Goal: Transaction & Acquisition: Purchase product/service

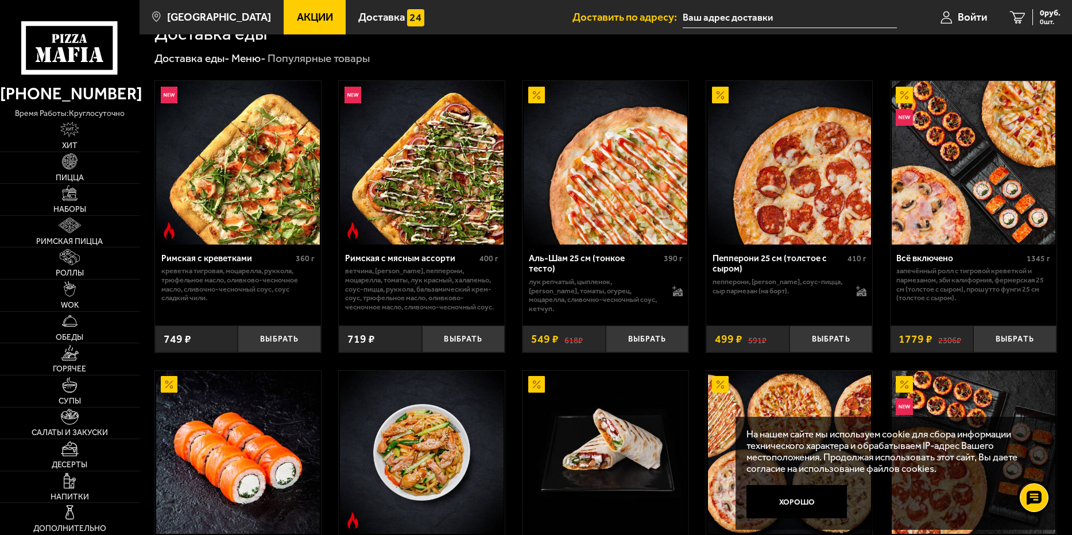
scroll to position [191, 0]
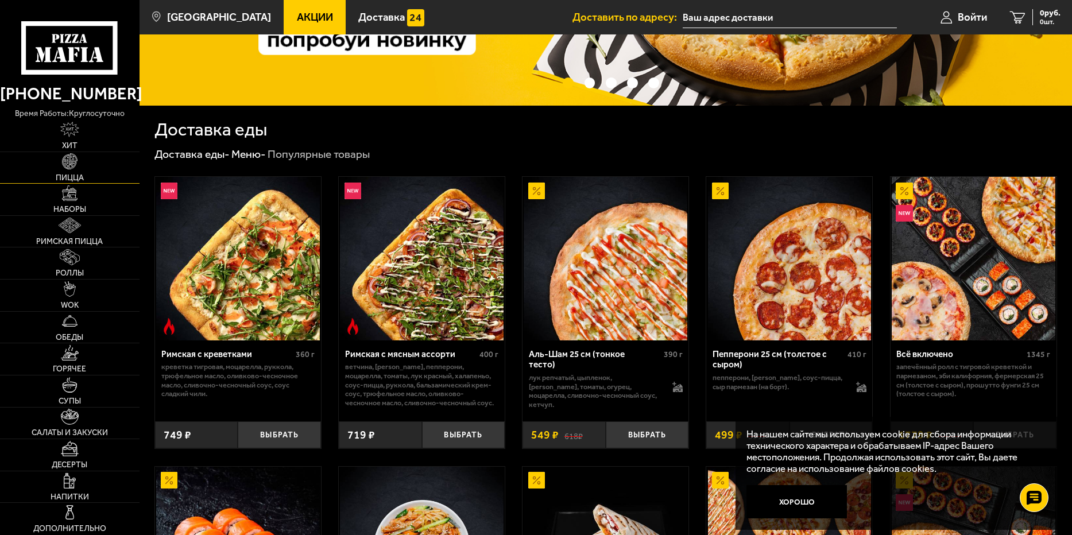
click at [71, 169] on img at bounding box center [70, 161] width 16 height 16
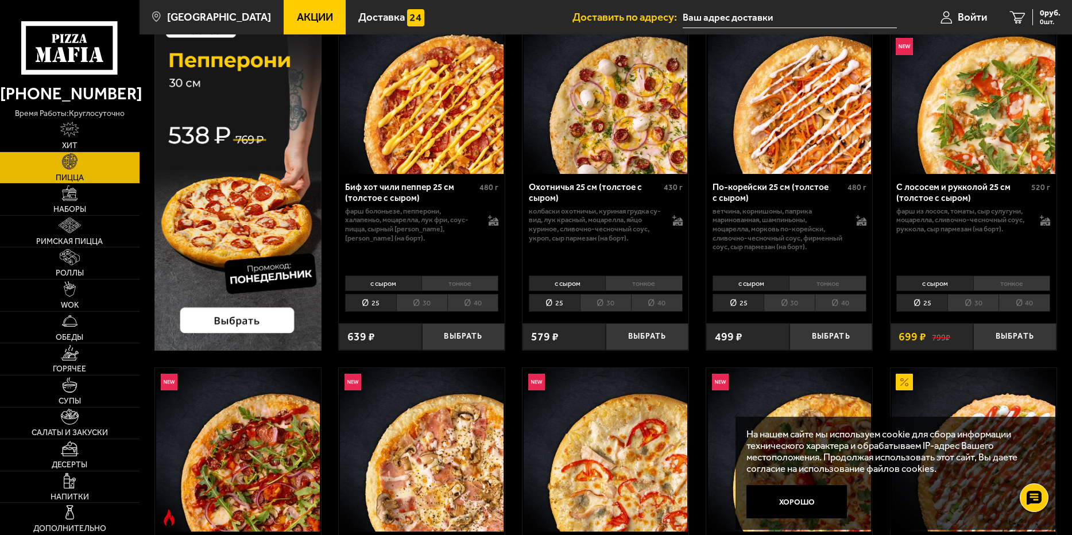
scroll to position [287, 0]
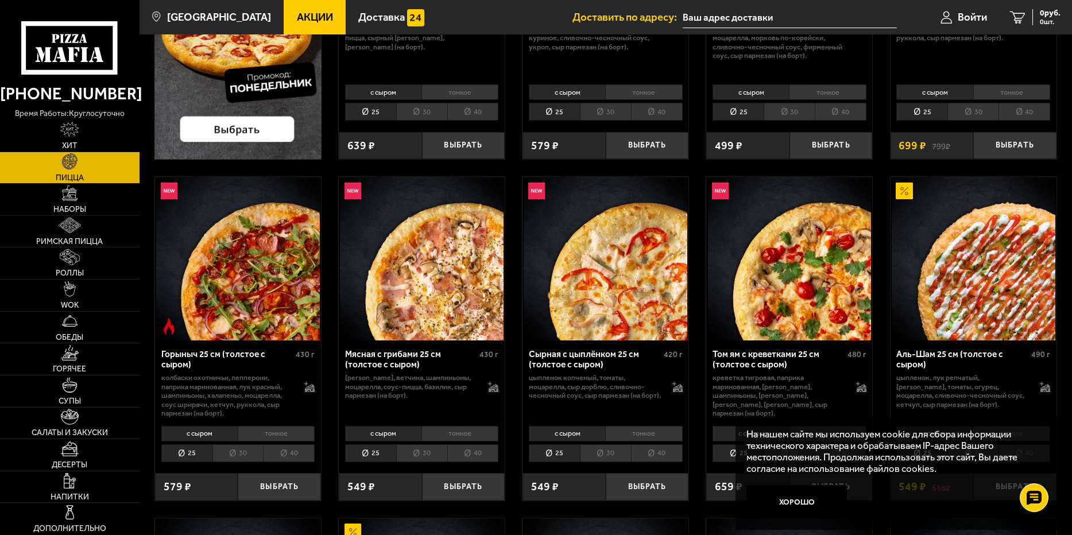
click at [437, 450] on li "30" at bounding box center [421, 454] width 51 height 18
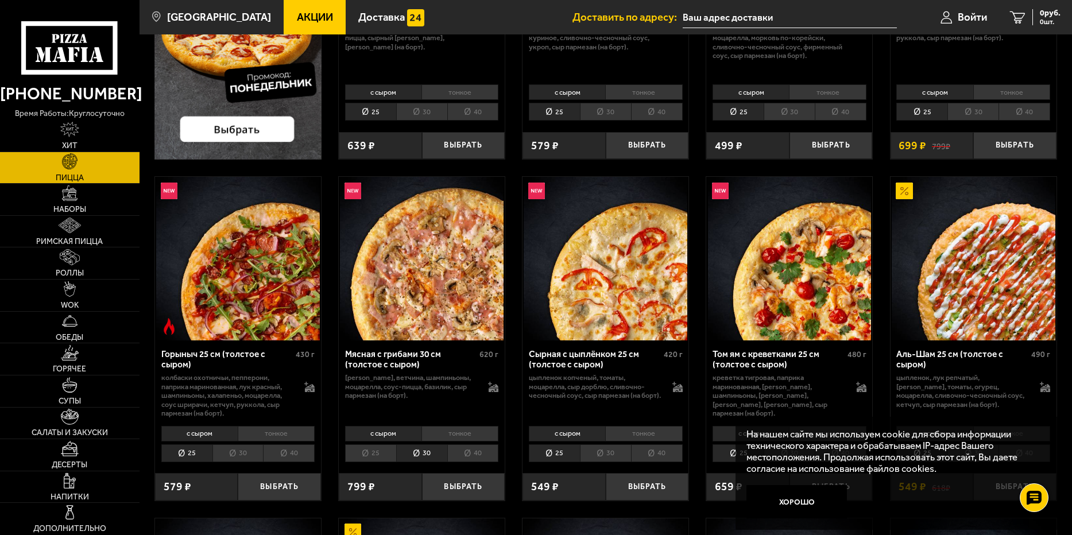
click at [476, 455] on li "40" at bounding box center [473, 454] width 52 height 18
click at [368, 450] on li "25" at bounding box center [370, 454] width 51 height 18
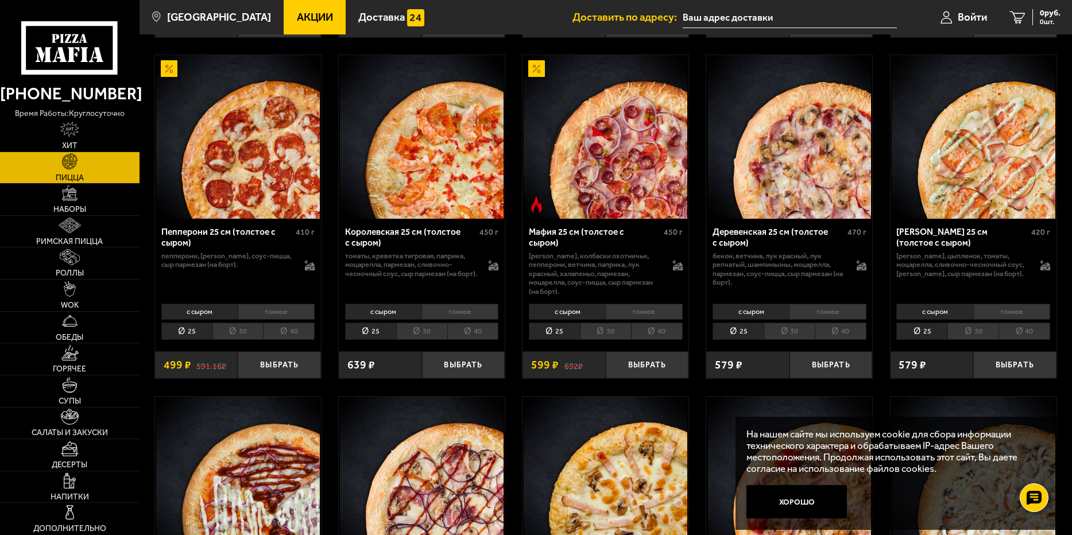
scroll to position [1628, 0]
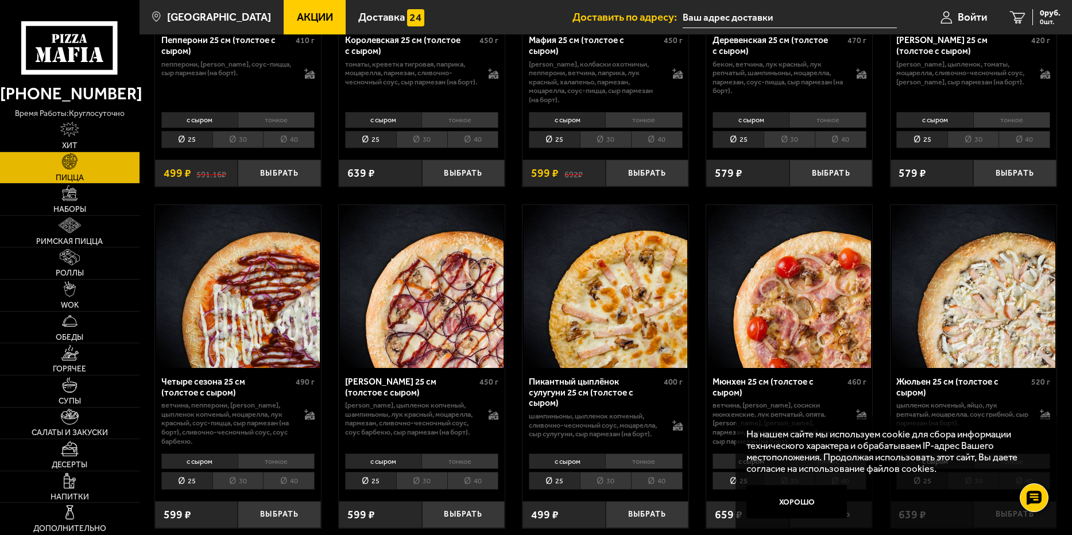
click at [306, 20] on span "Акции" at bounding box center [315, 17] width 36 height 11
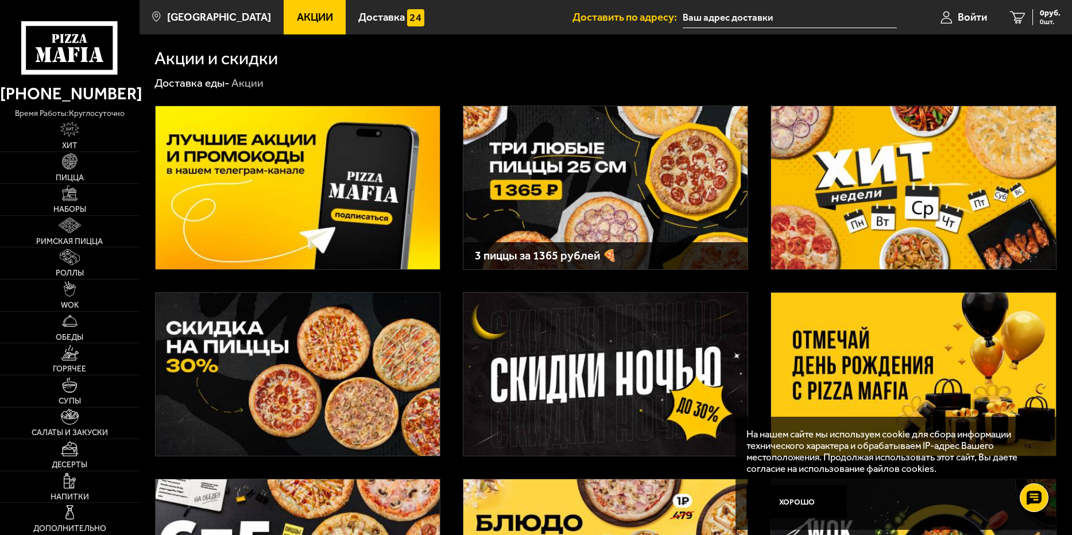
scroll to position [96, 0]
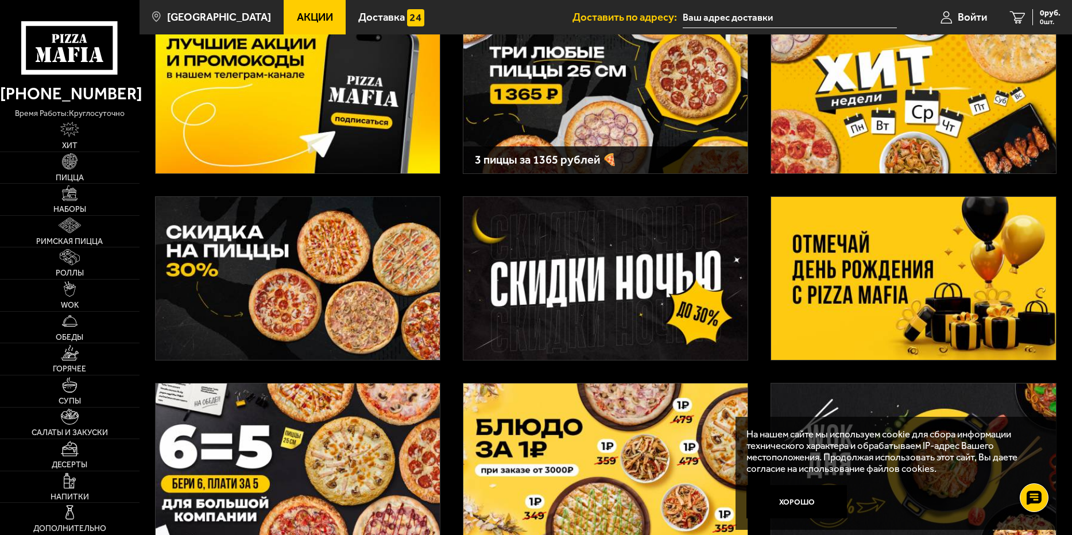
click at [878, 305] on img at bounding box center [913, 278] width 284 height 163
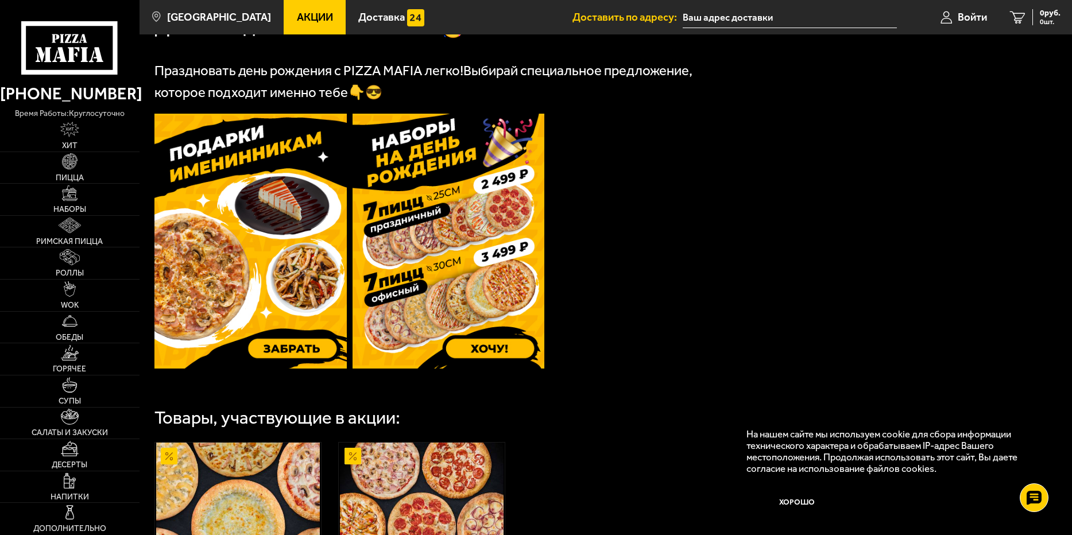
scroll to position [478, 0]
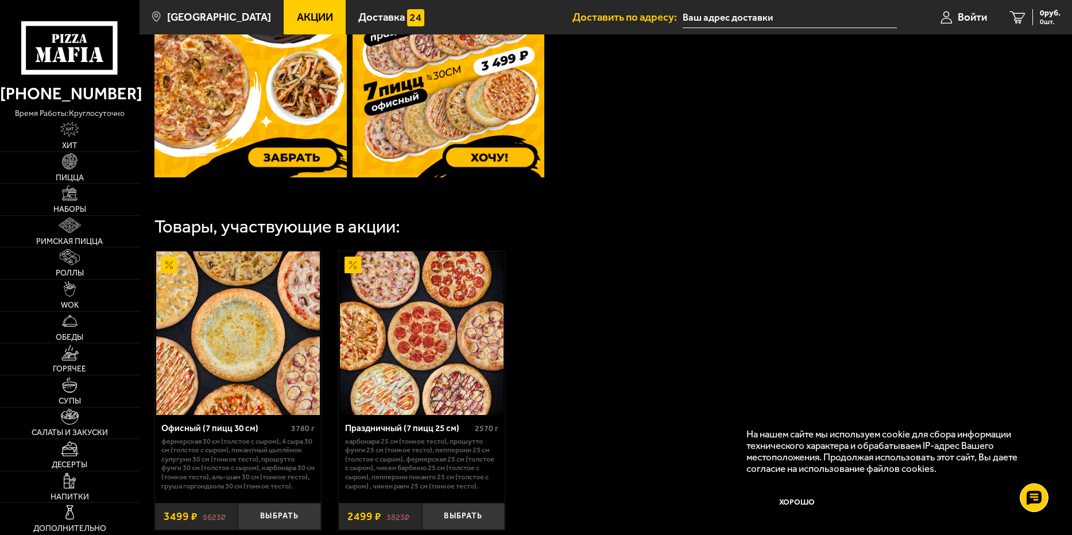
click at [426, 155] on img at bounding box center [449, 49] width 192 height 255
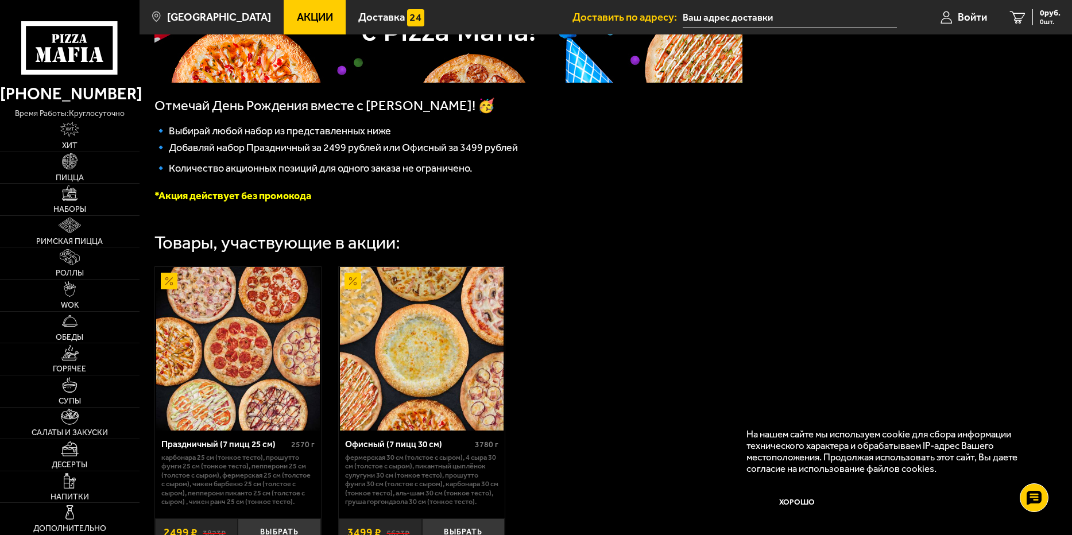
scroll to position [338, 0]
